Goal: Check status: Check status

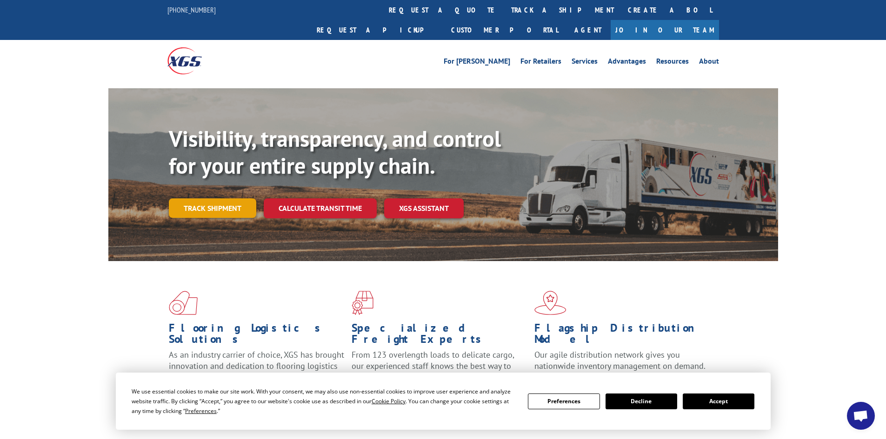
click at [217, 199] on link "Track shipment" at bounding box center [212, 209] width 87 height 20
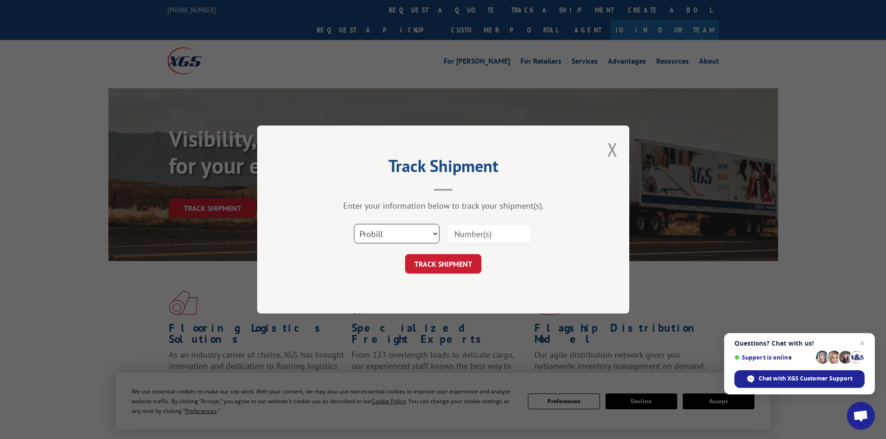
click at [435, 232] on select "Select category... Probill BOL PO" at bounding box center [397, 234] width 86 height 20
select select "bol"
click at [354, 224] on select "Select category... Probill BOL PO" at bounding box center [397, 234] width 86 height 20
click at [482, 235] on input at bounding box center [489, 234] width 86 height 20
type input "6802737"
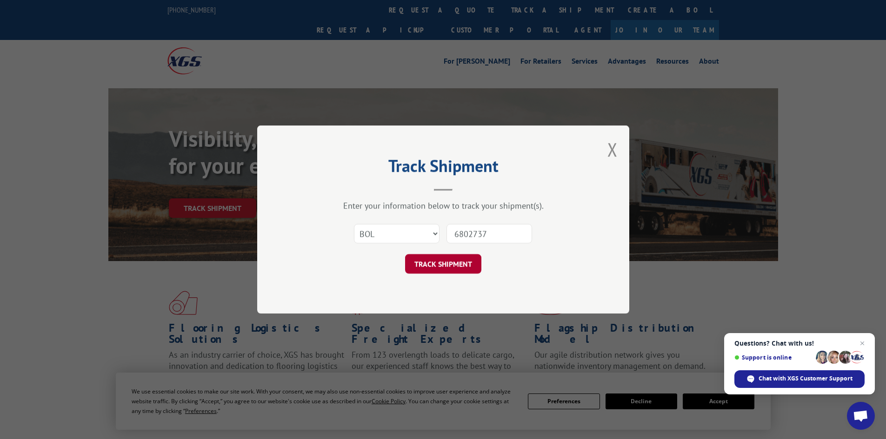
click at [443, 263] on button "TRACK SHIPMENT" at bounding box center [443, 264] width 76 height 20
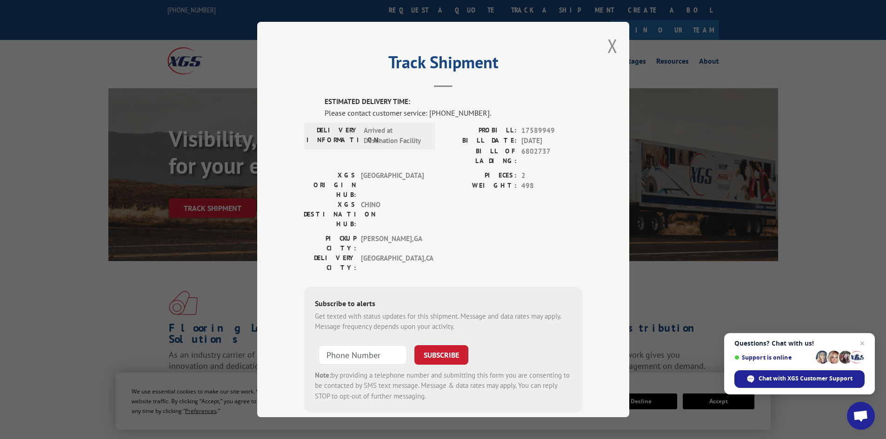
scroll to position [5, 0]
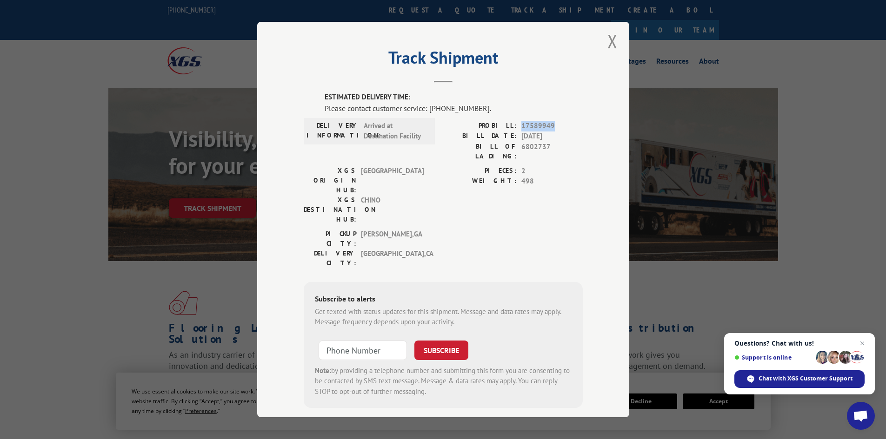
drag, startPoint x: 558, startPoint y: 125, endPoint x: 517, endPoint y: 126, distance: 40.5
click at [517, 126] on div "PROBILL: 17589949" at bounding box center [512, 126] width 139 height 11
copy span "17589949"
click at [789, 379] on span "Chat with XGS Customer Support" at bounding box center [805, 379] width 94 height 8
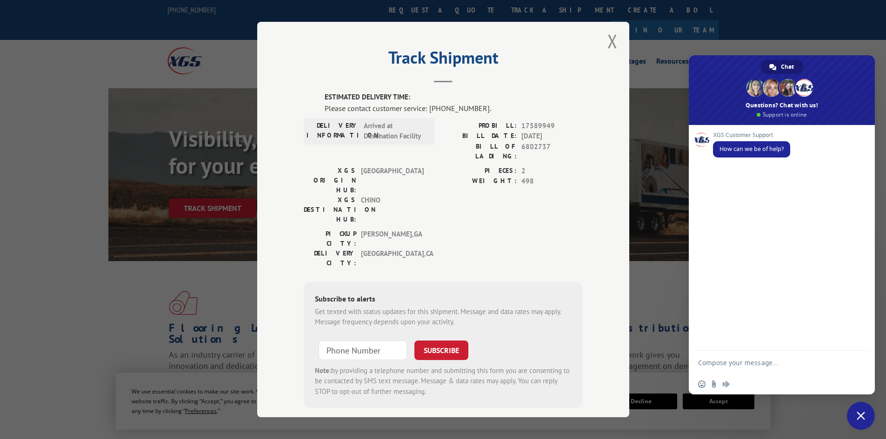
click at [720, 367] on textarea "Compose your message..." at bounding box center [772, 362] width 149 height 23
type textarea "Hello I'm with Home Depot store #6613 and I need delivery update of BOL# 680273…"
click at [859, 346] on span "Send" at bounding box center [858, 346] width 7 height 7
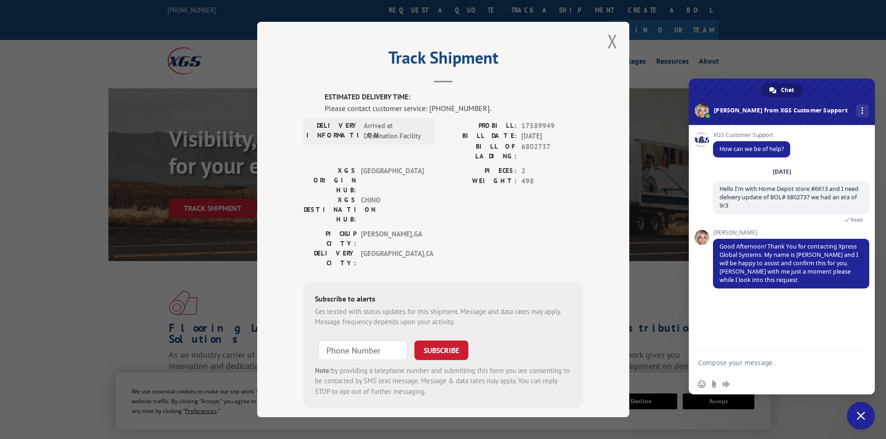
click at [712, 367] on textarea "Compose your message..." at bounding box center [772, 362] width 149 height 23
type textarea "thank you"
click at [858, 362] on span "Send" at bounding box center [858, 362] width 7 height 7
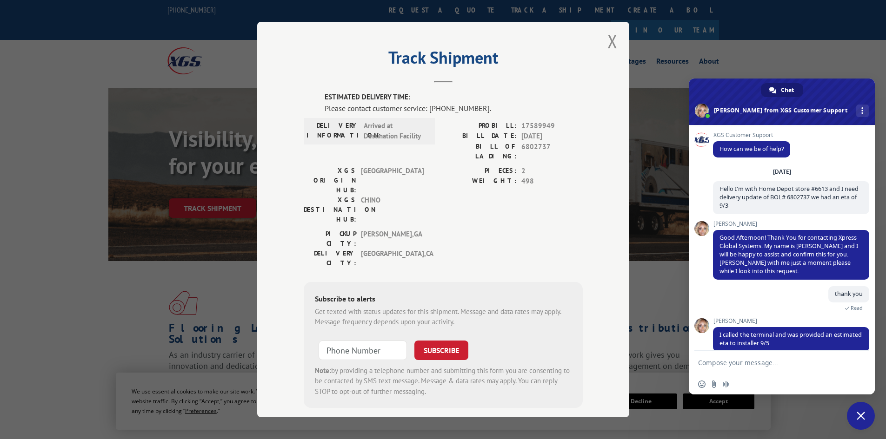
scroll to position [11, 0]
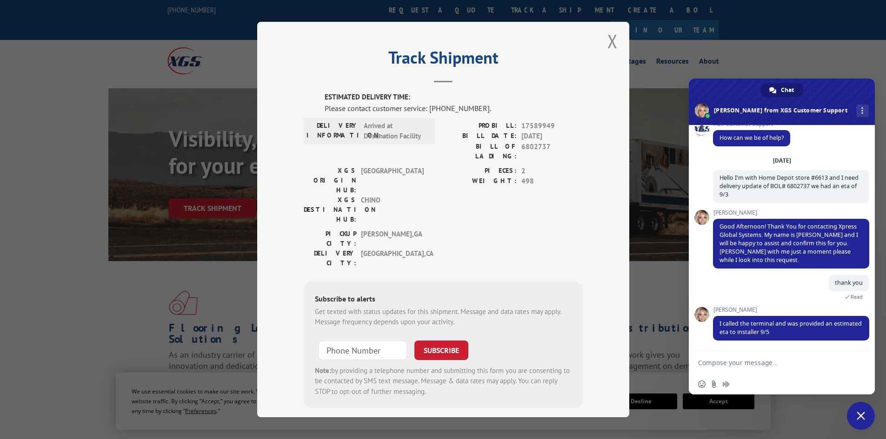
click at [740, 366] on textarea "Compose your message..." at bounding box center [772, 362] width 149 height 23
click at [820, 356] on textarea "Ok thank you I will update the installers of eta and customer" at bounding box center [772, 359] width 149 height 32
type textarea "Ok thank you I will update the installers and customer of eta have a nice day"
click at [859, 347] on span "Send" at bounding box center [858, 346] width 7 height 7
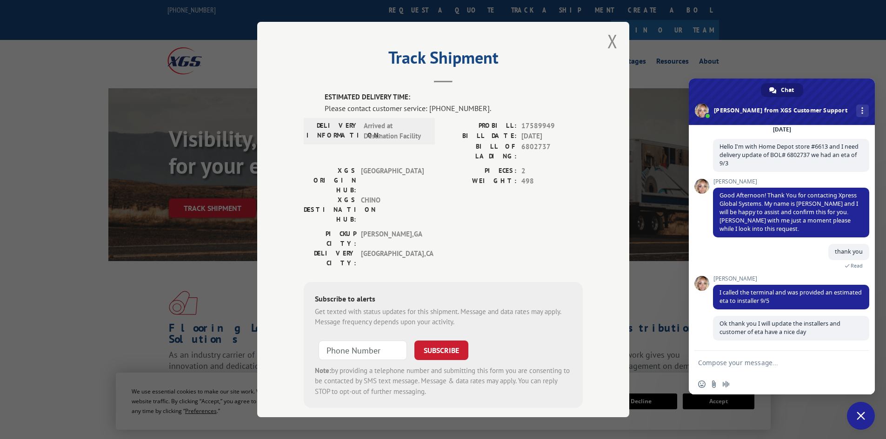
scroll to position [42, 0]
click at [608, 44] on button "Close modal" at bounding box center [612, 41] width 10 height 25
